Goal: Task Accomplishment & Management: Use online tool/utility

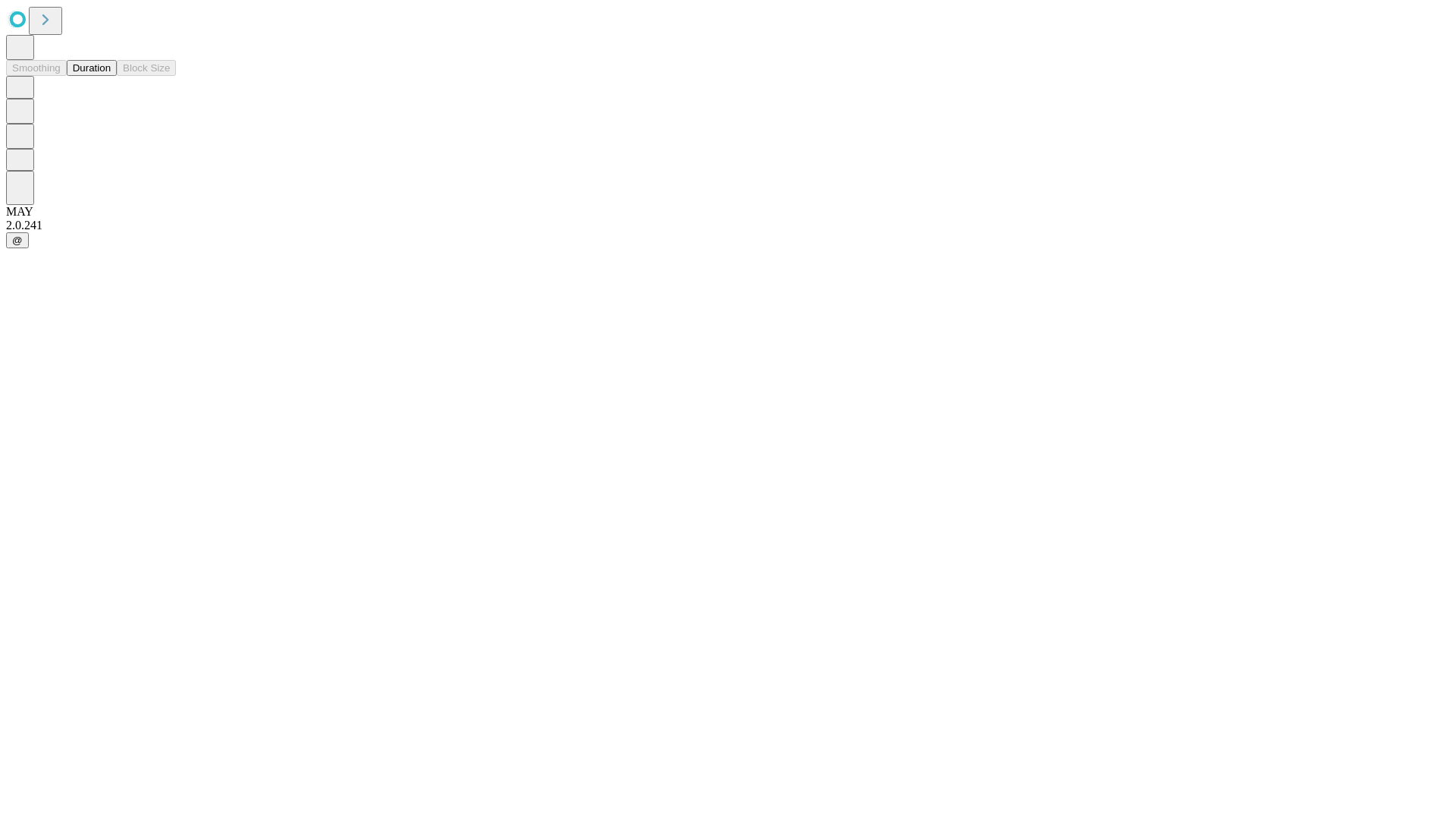
click at [111, 76] on button "Duration" at bounding box center [92, 68] width 50 height 16
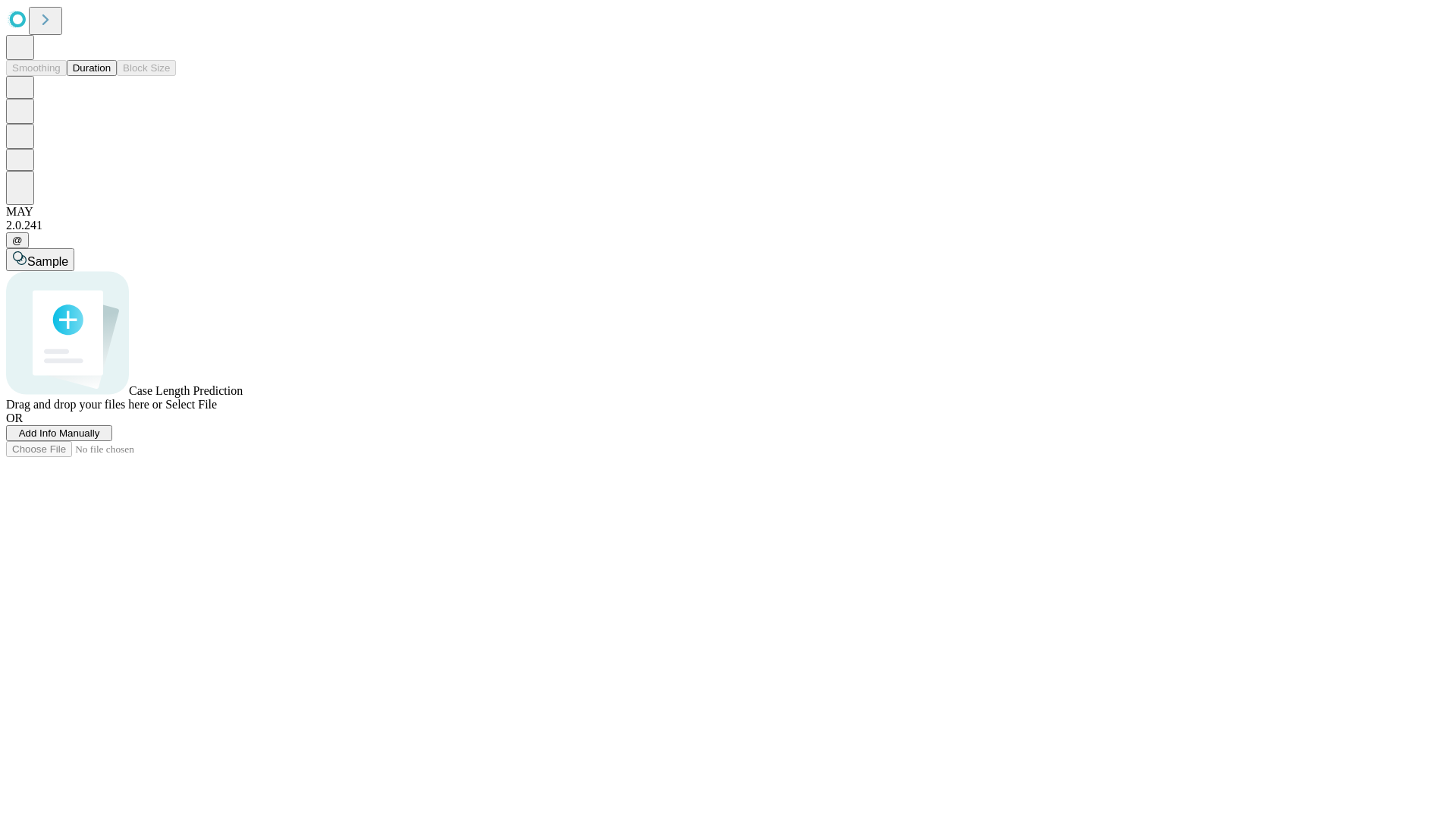
click at [217, 411] on span "Select File" at bounding box center [191, 404] width 52 height 13
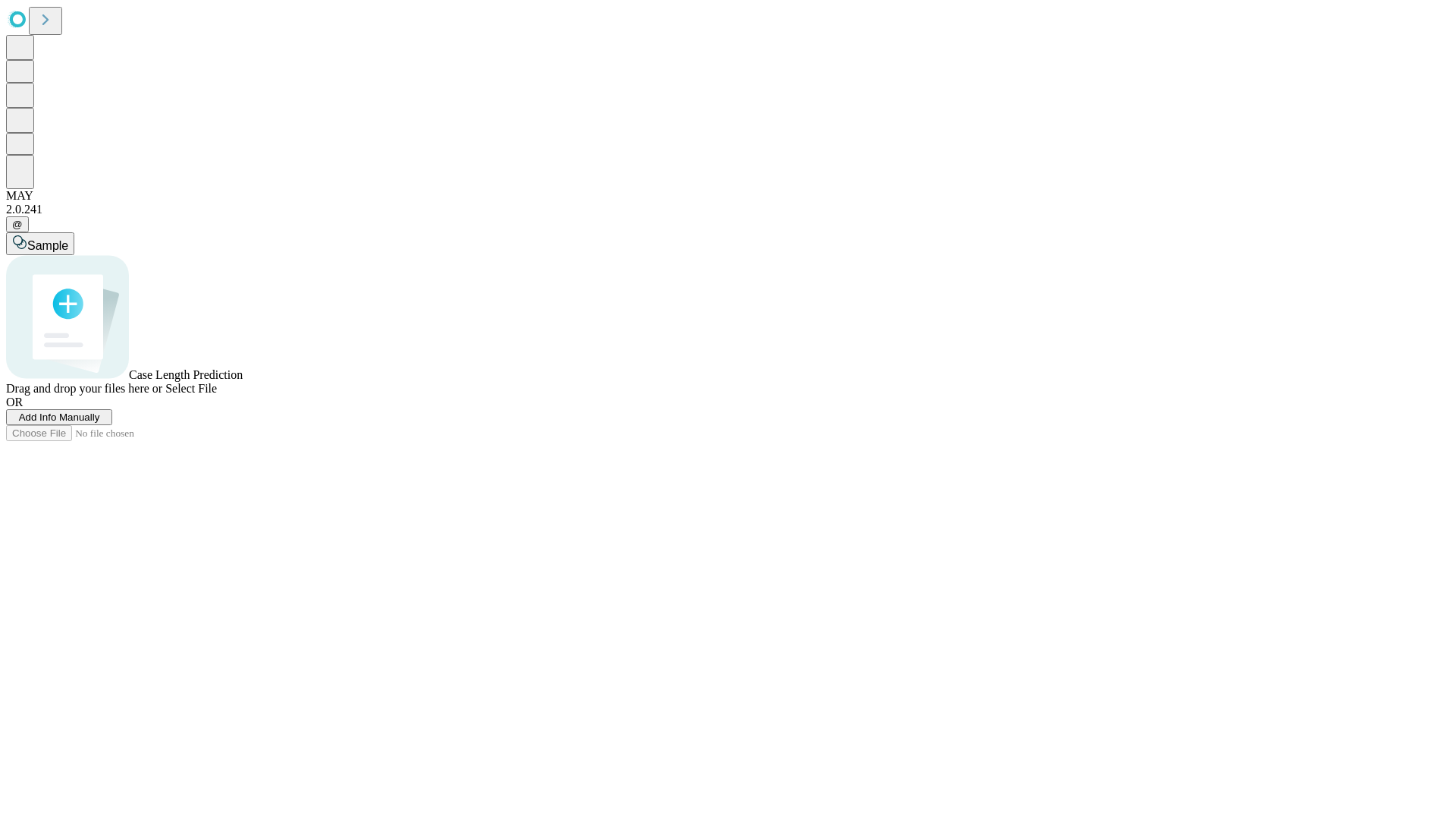
click at [217, 395] on span "Select File" at bounding box center [191, 388] width 52 height 13
